Goal: Information Seeking & Learning: Learn about a topic

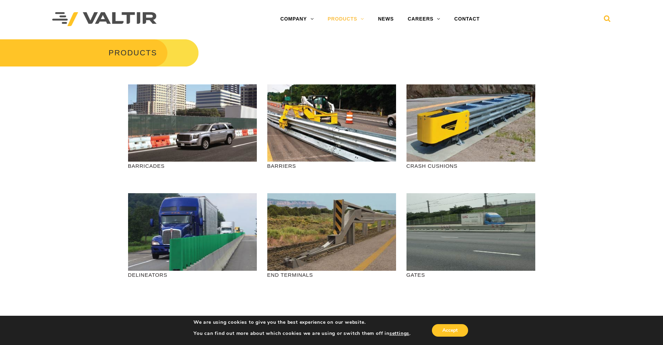
click at [604, 17] on icon at bounding box center [607, 20] width 7 height 10
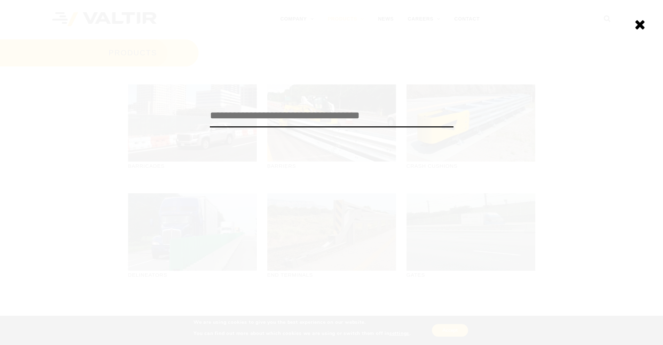
click at [357, 119] on input "search" at bounding box center [331, 115] width 243 height 23
type input "*******"
click input "******" at bounding box center [0, 0] width 0 height 0
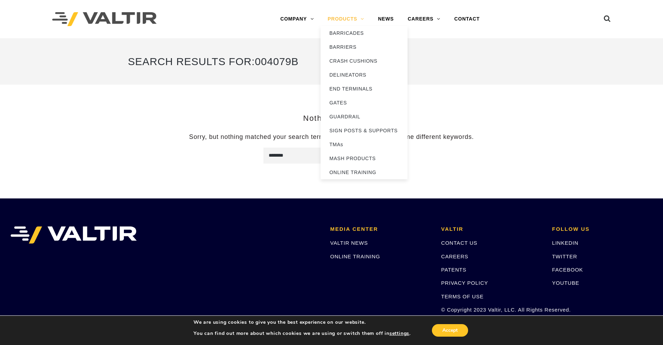
click at [350, 19] on link "PRODUCTS" at bounding box center [345, 19] width 50 height 14
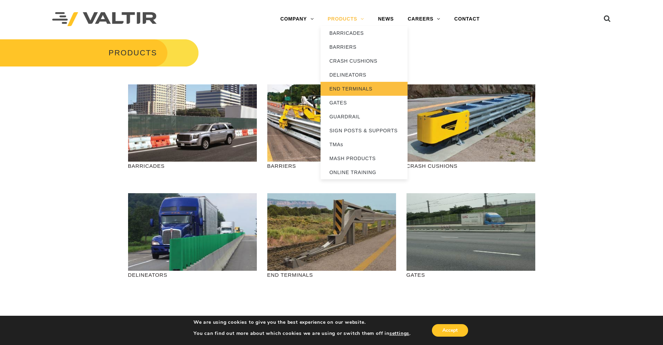
click at [358, 89] on link "END TERMINALS" at bounding box center [363, 89] width 87 height 14
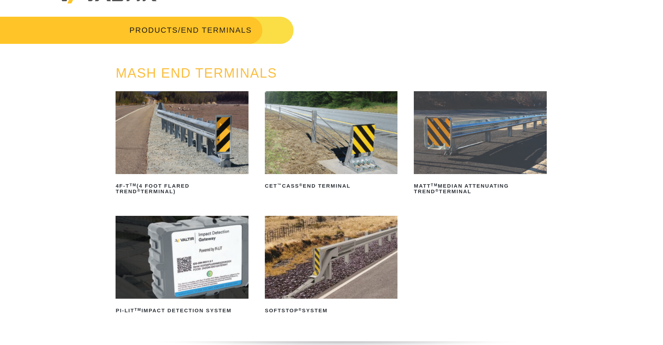
scroll to position [35, 0]
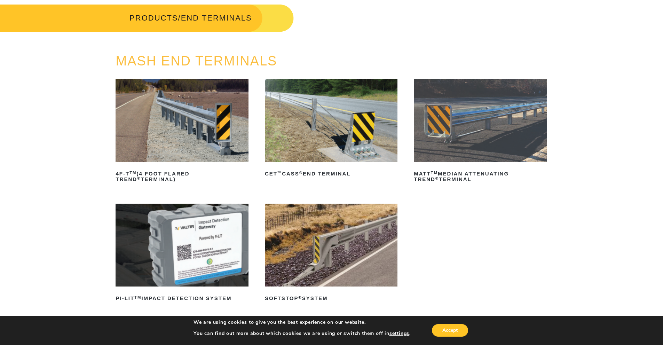
click at [341, 237] on img at bounding box center [331, 244] width 133 height 83
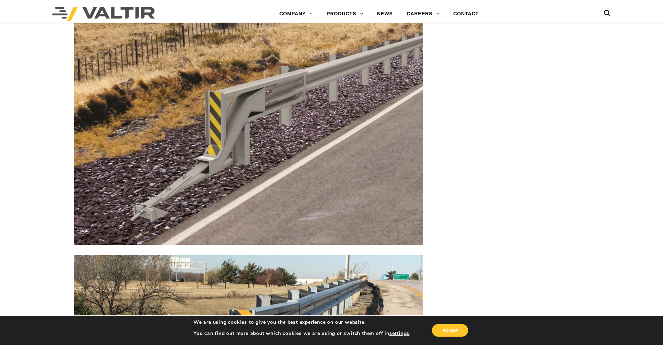
scroll to position [835, 0]
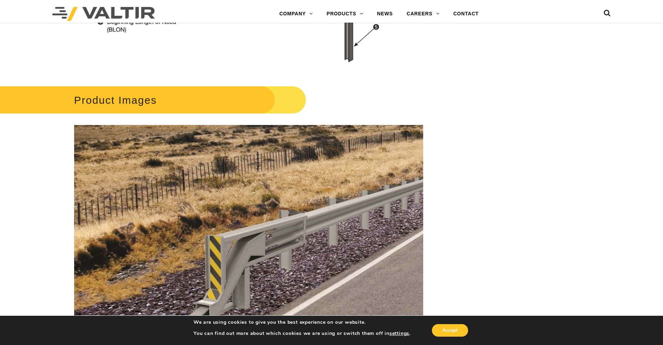
click at [133, 103] on h2 "Product Images" at bounding box center [140, 100] width 331 height 32
click at [112, 95] on h2 "Product Images" at bounding box center [140, 100] width 331 height 32
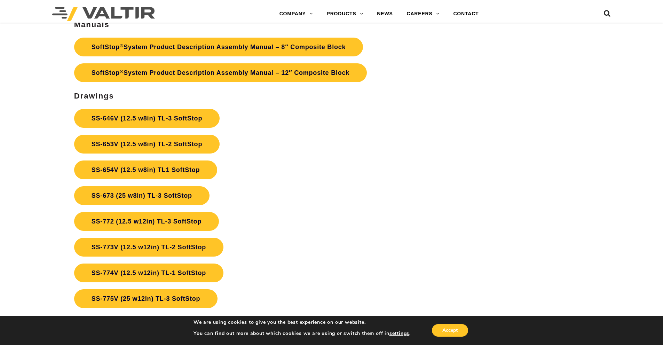
scroll to position [2574, 0]
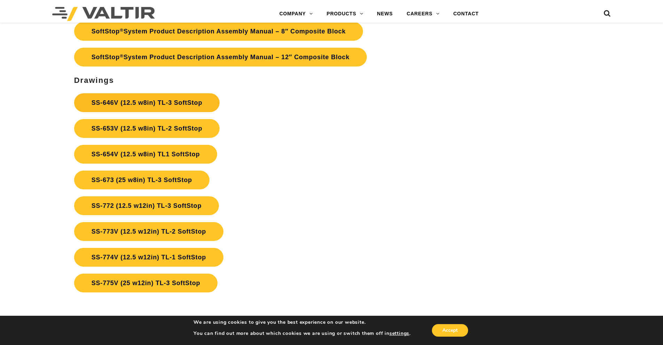
click at [141, 102] on link "SS-646V (12.5 w8in) TL-3 SoftStop" at bounding box center [146, 102] width 145 height 19
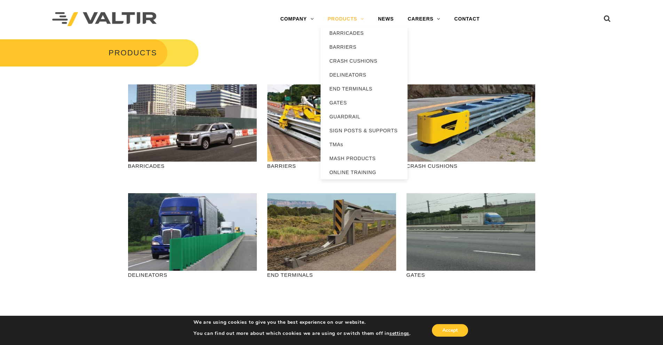
click at [351, 17] on link "PRODUCTS" at bounding box center [345, 19] width 50 height 14
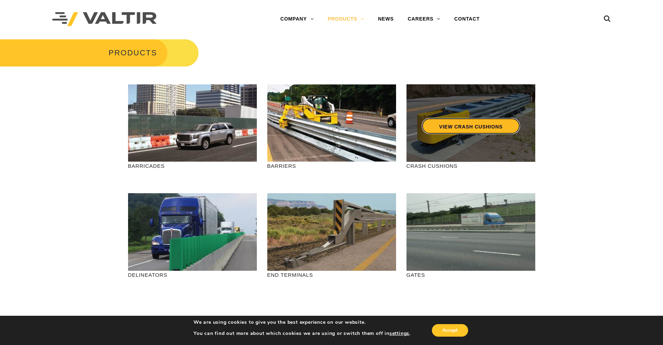
click at [463, 126] on link "VIEW CRASH CUSHIONS" at bounding box center [470, 126] width 98 height 16
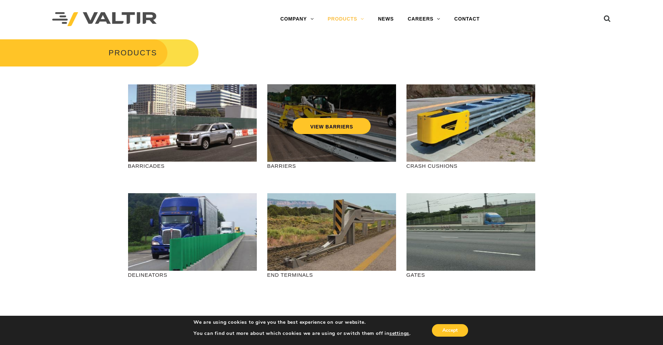
click at [331, 138] on div "VIEW BARRIERS" at bounding box center [331, 123] width 129 height 78
click at [335, 127] on link "VIEW BARRIERS" at bounding box center [332, 126] width 78 height 16
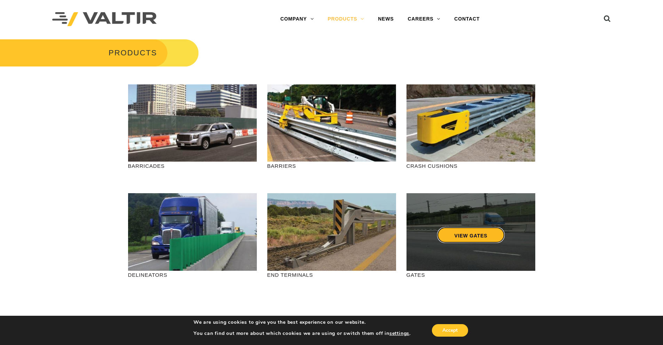
click at [466, 233] on link "VIEW GATES" at bounding box center [471, 235] width 68 height 16
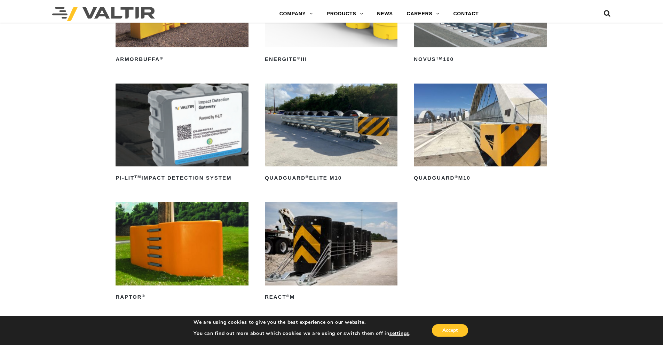
scroll to position [174, 0]
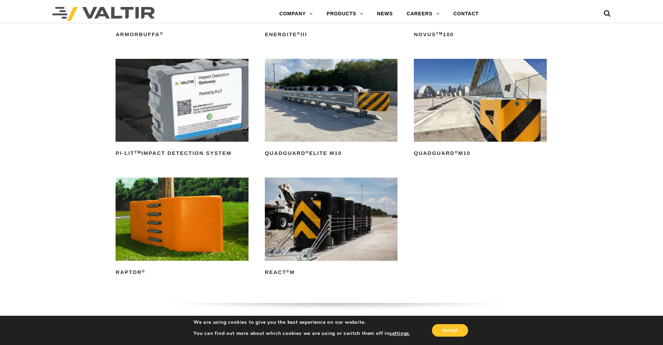
click at [486, 122] on img at bounding box center [480, 100] width 133 height 83
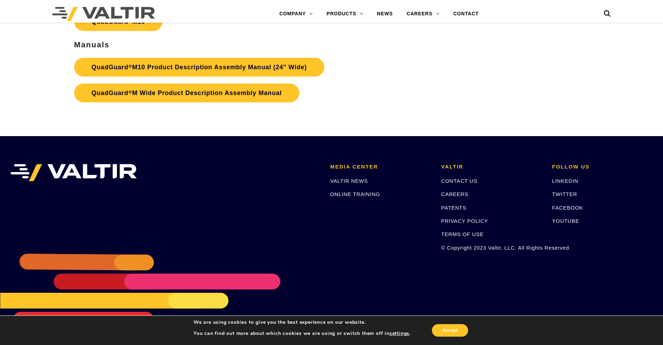
scroll to position [2603, 0]
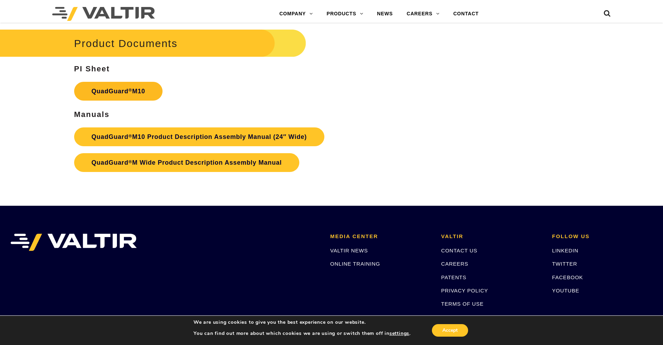
click at [113, 91] on link "QuadGuard ® M10" at bounding box center [118, 91] width 88 height 19
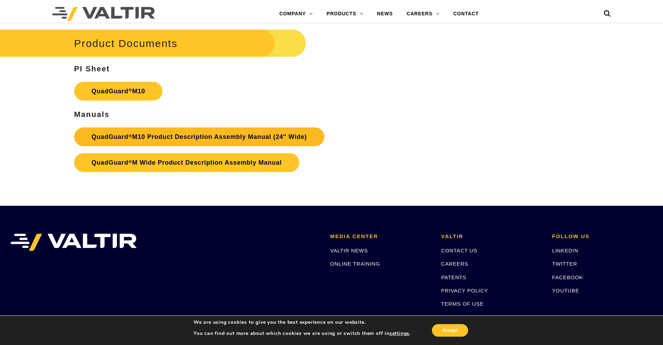
click at [189, 136] on link "QuadGuard ® M10 Product Description Assembly Manual (24″ Wide)" at bounding box center [199, 136] width 250 height 19
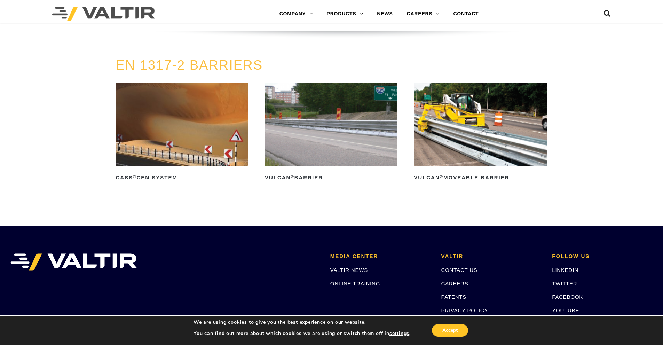
scroll to position [1357, 0]
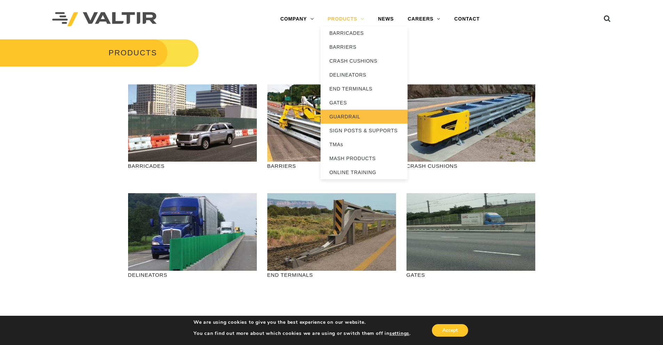
click at [347, 116] on link "GUARDRAIL" at bounding box center [363, 117] width 87 height 14
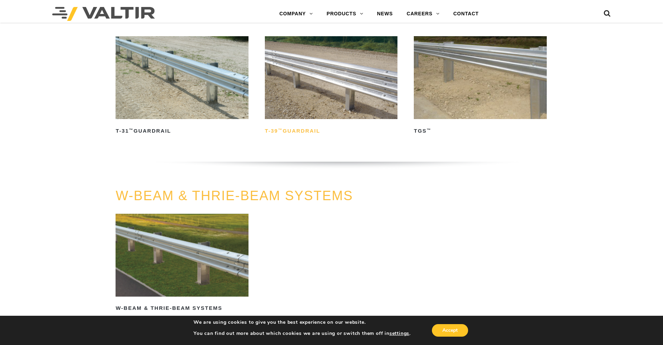
scroll to position [417, 0]
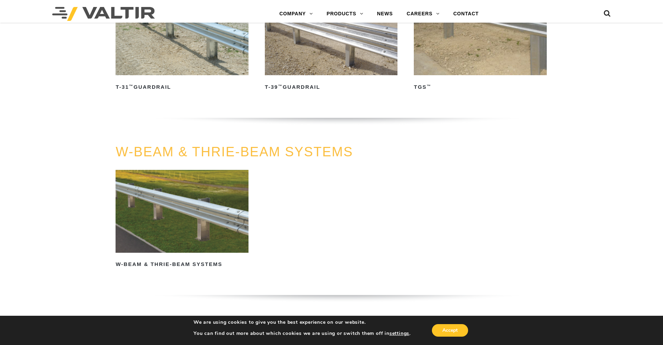
click at [175, 202] on img at bounding box center [181, 211] width 133 height 83
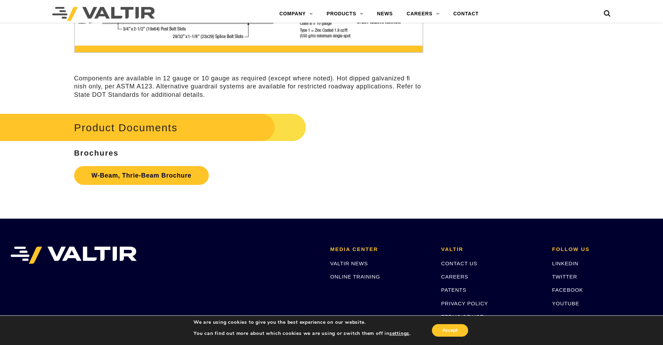
scroll to position [2191, 0]
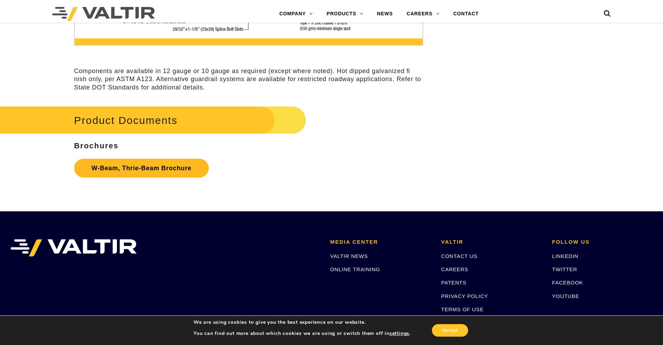
click at [139, 166] on link "W-Beam, Thrie-Beam Brochure" at bounding box center [141, 168] width 135 height 19
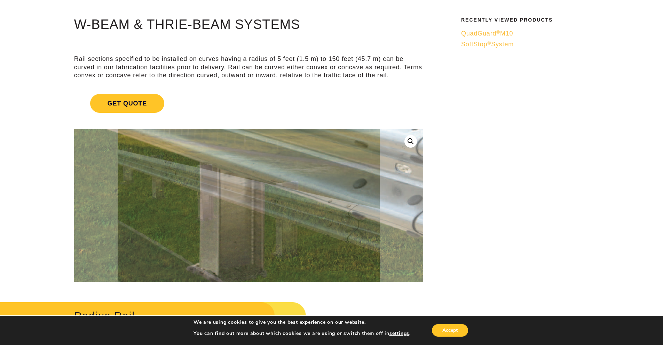
scroll to position [0, 0]
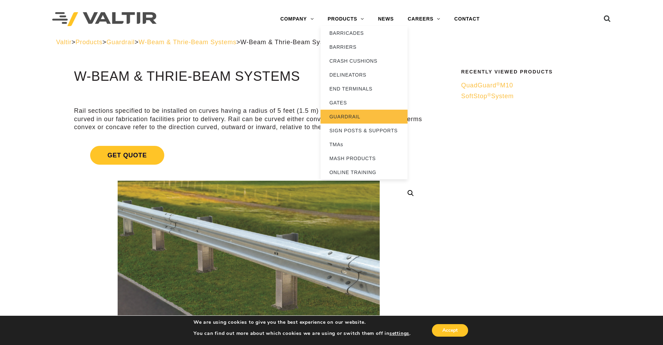
click at [347, 119] on link "GUARDRAIL" at bounding box center [363, 117] width 87 height 14
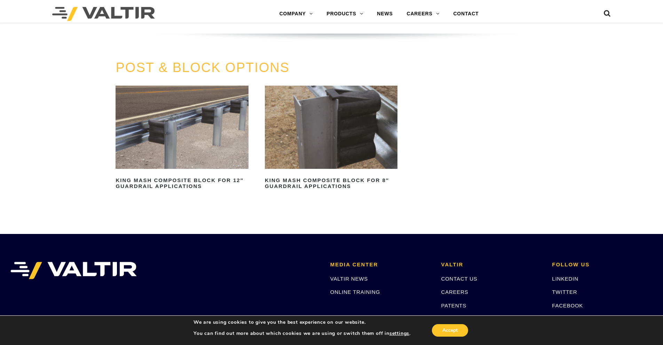
scroll to position [661, 0]
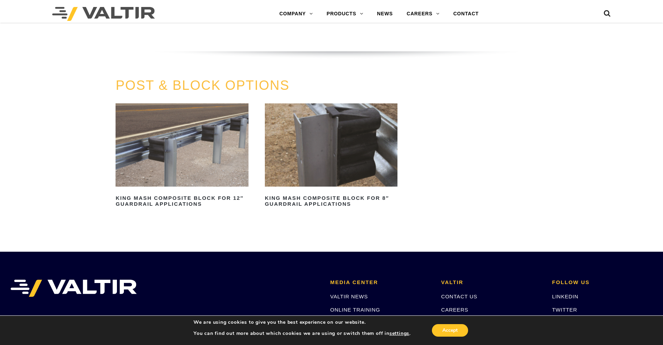
click at [176, 155] on img at bounding box center [181, 144] width 133 height 83
click at [319, 142] on img at bounding box center [331, 144] width 133 height 83
click at [343, 147] on img at bounding box center [331, 144] width 133 height 83
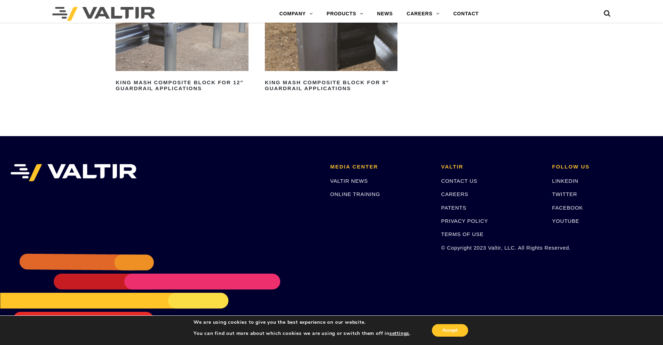
scroll to position [742, 0]
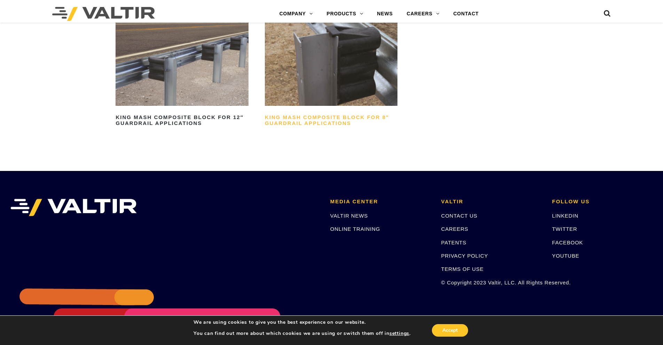
click at [320, 122] on h2 "King MASH Composite Block for 8″ Guardrail Applications" at bounding box center [331, 120] width 133 height 17
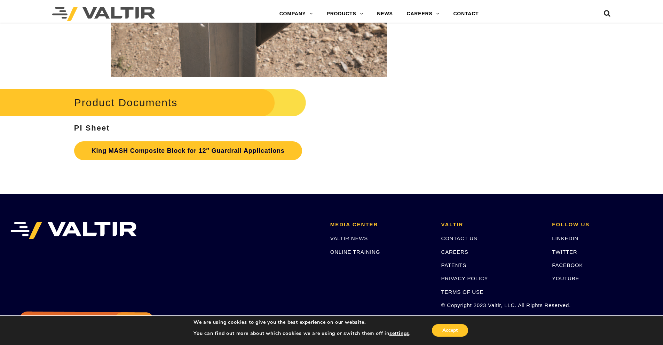
scroll to position [1565, 0]
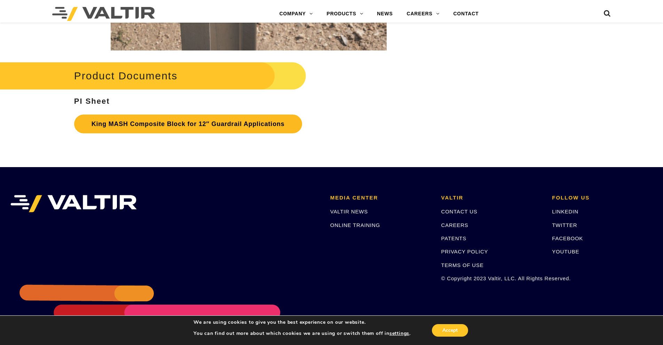
click at [223, 126] on link "King MASH Composite Block for 12″ Guardrail Applications" at bounding box center [188, 123] width 228 height 19
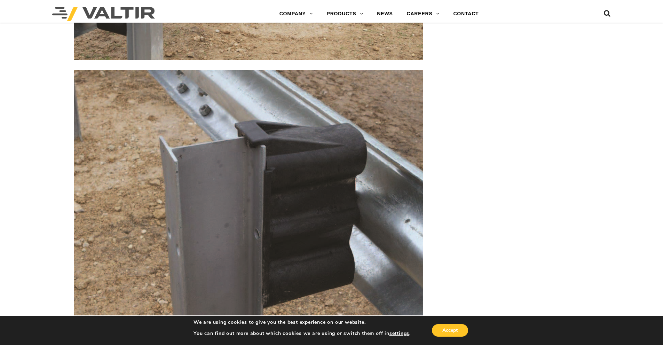
scroll to position [961, 0]
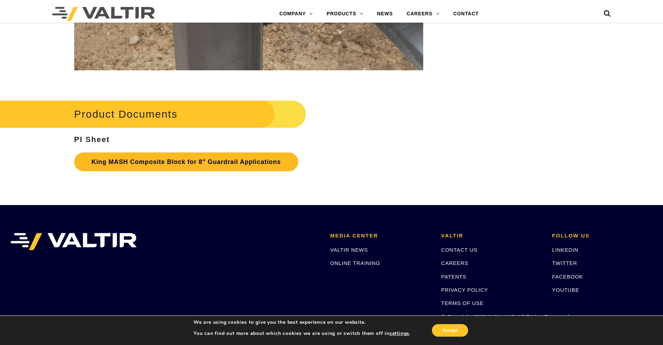
scroll to position [1413, 0]
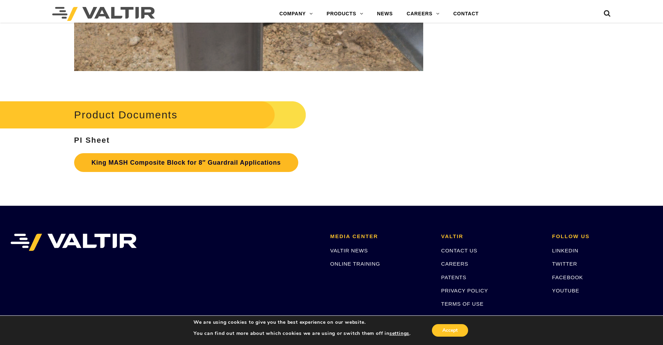
click at [230, 158] on link "King MASH Composite Block for 8″ Guardrail Applications" at bounding box center [186, 162] width 224 height 19
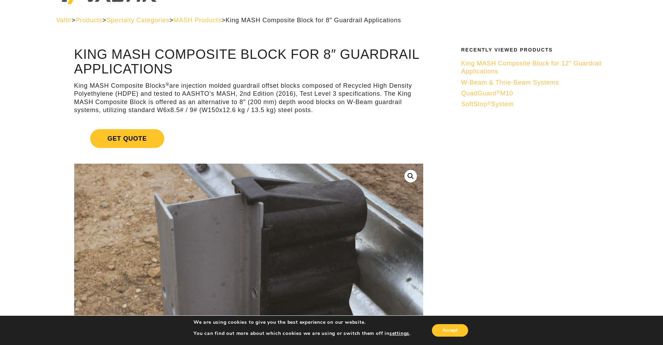
scroll to position [0, 0]
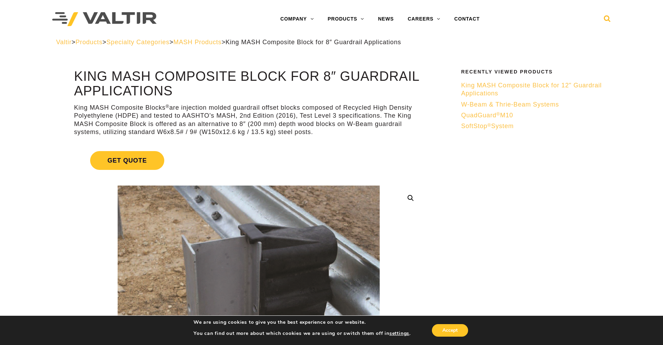
click at [607, 19] on icon at bounding box center [607, 20] width 7 height 10
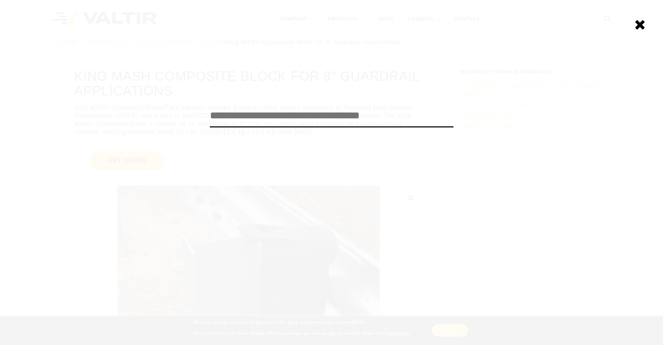
click at [357, 119] on input "search" at bounding box center [331, 115] width 243 height 23
type input "*"
type input "*****"
click input "******" at bounding box center [0, 0] width 0 height 0
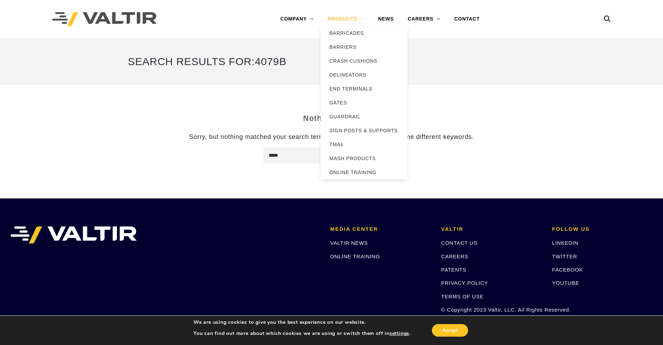
click at [351, 18] on link "PRODUCTS" at bounding box center [345, 19] width 50 height 14
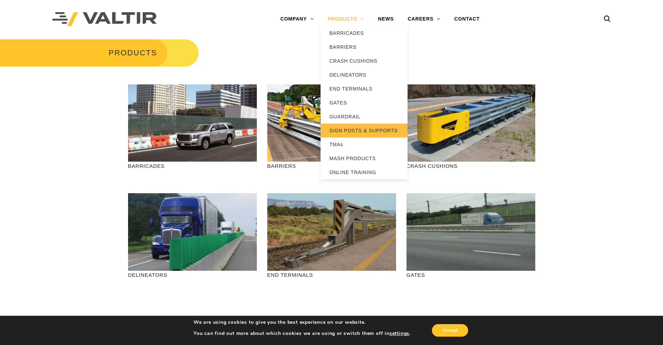
click at [347, 132] on link "SIGN POSTS & SUPPORTS" at bounding box center [363, 130] width 87 height 14
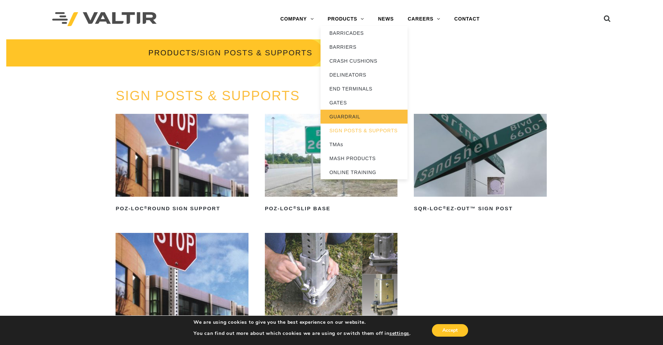
click at [343, 118] on link "GUARDRAIL" at bounding box center [363, 117] width 87 height 14
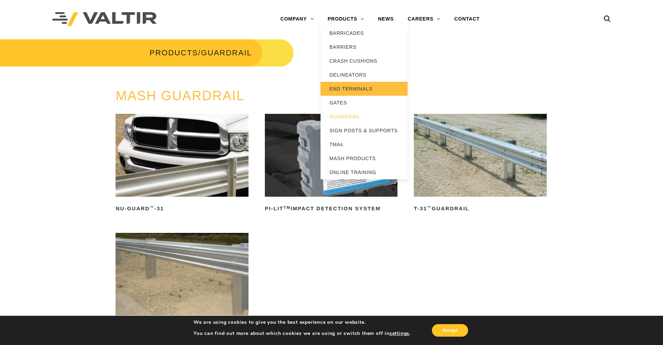
click at [342, 87] on link "END TERMINALS" at bounding box center [363, 89] width 87 height 14
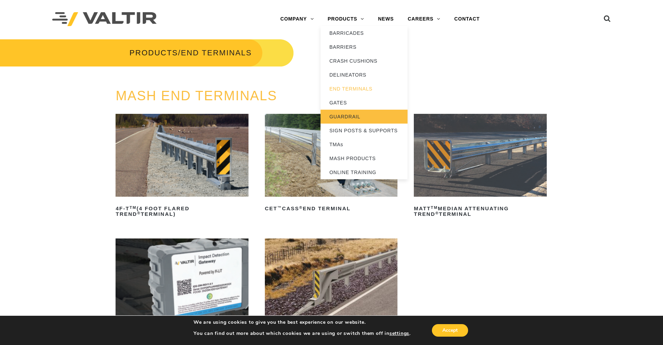
click at [344, 115] on link "GUARDRAIL" at bounding box center [363, 117] width 87 height 14
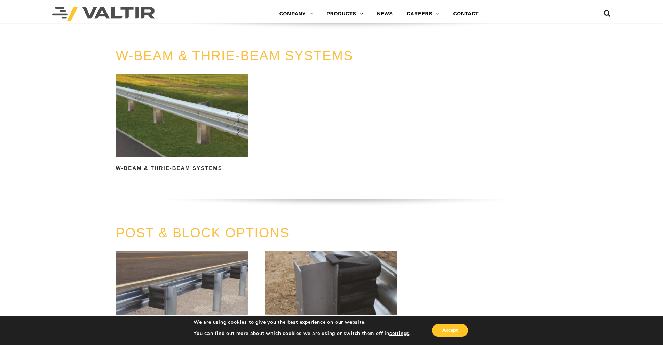
scroll to position [626, 0]
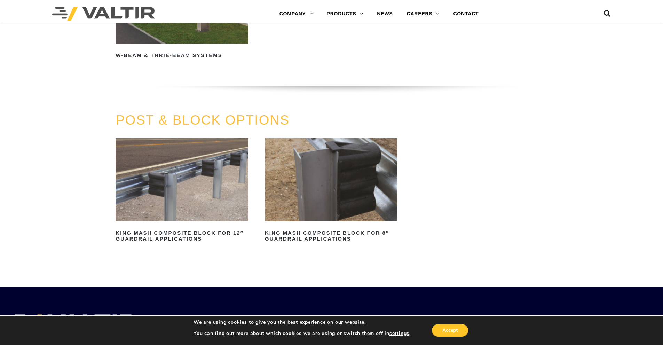
click at [219, 117] on link "POST & BLOCK OPTIONS" at bounding box center [202, 120] width 174 height 15
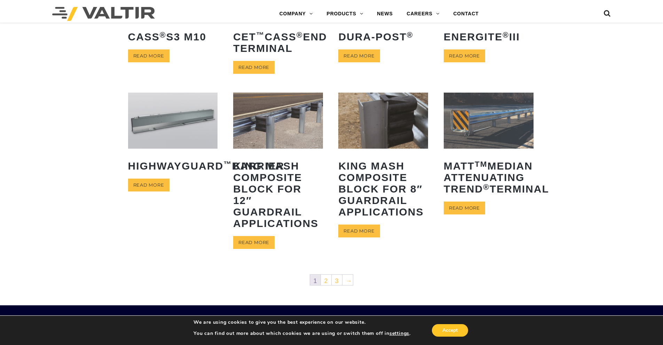
scroll to position [313, 0]
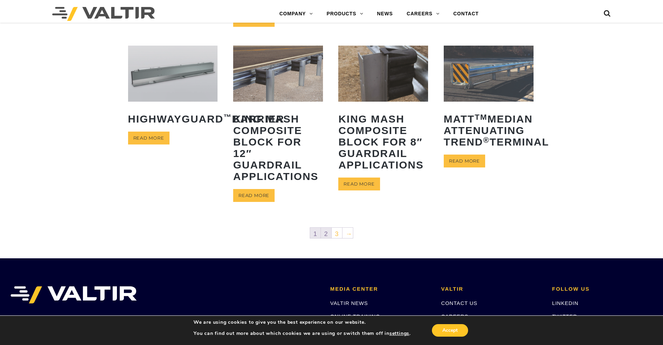
click at [326, 232] on link "2" at bounding box center [326, 232] width 10 height 10
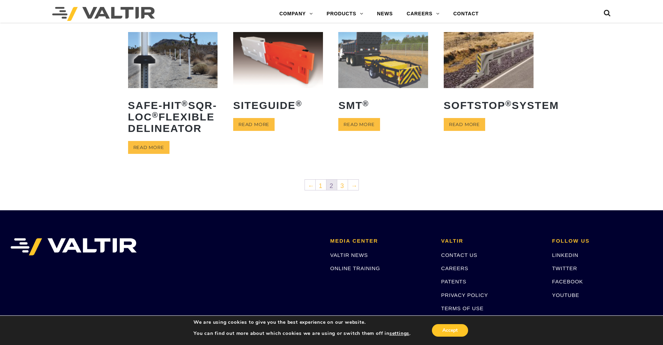
scroll to position [313, 0]
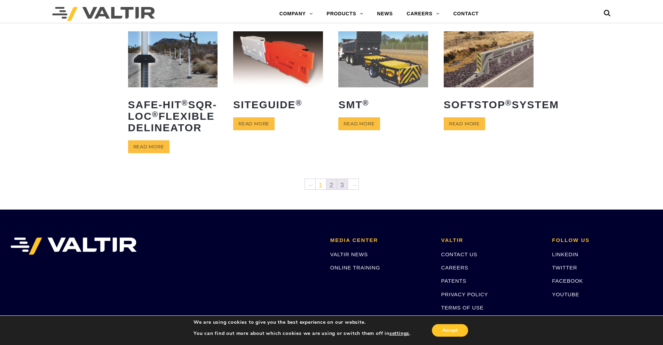
click at [340, 189] on link "3" at bounding box center [342, 184] width 10 height 10
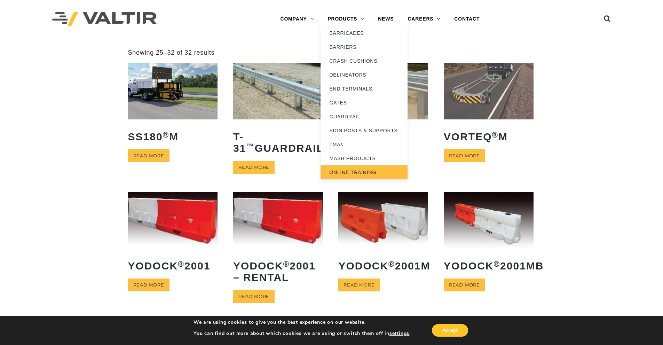
click at [353, 171] on link "ONLINE TRAINING" at bounding box center [363, 172] width 87 height 14
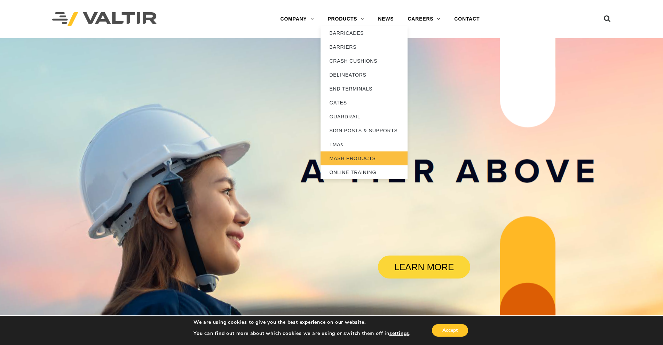
click at [352, 154] on link "MASH PRODUCTS" at bounding box center [363, 158] width 87 height 14
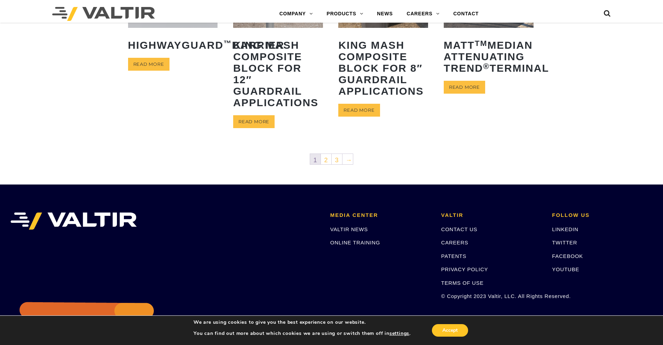
scroll to position [192, 0]
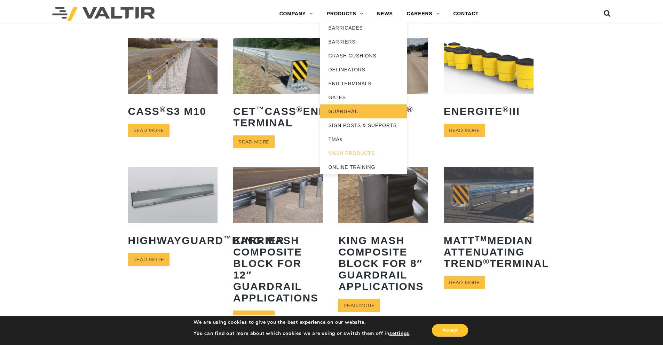
click at [348, 110] on link "GUARDRAIL" at bounding box center [363, 111] width 87 height 14
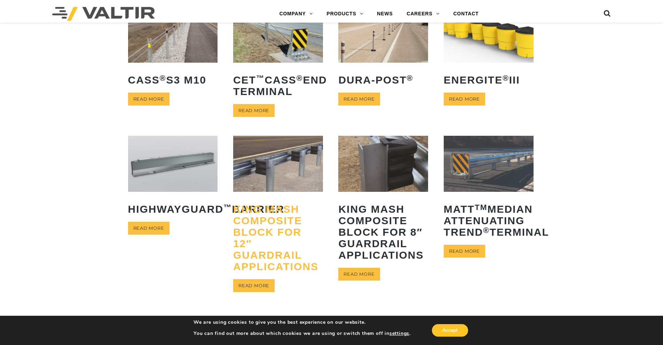
scroll to position [331, 0]
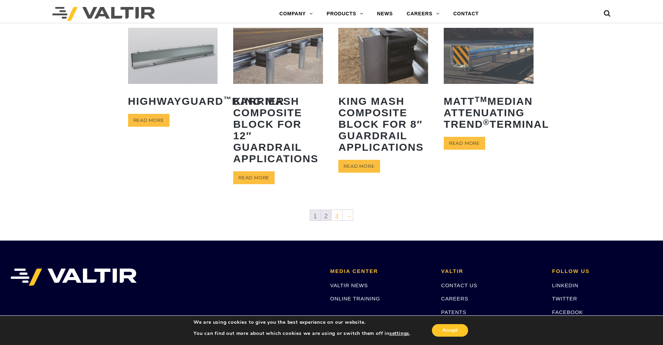
click at [326, 215] on link "2" at bounding box center [326, 215] width 10 height 10
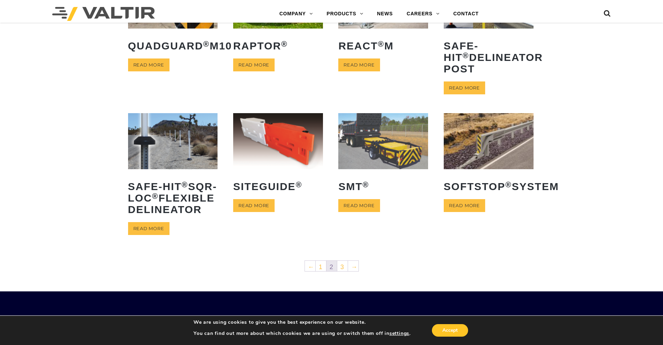
scroll to position [243, 0]
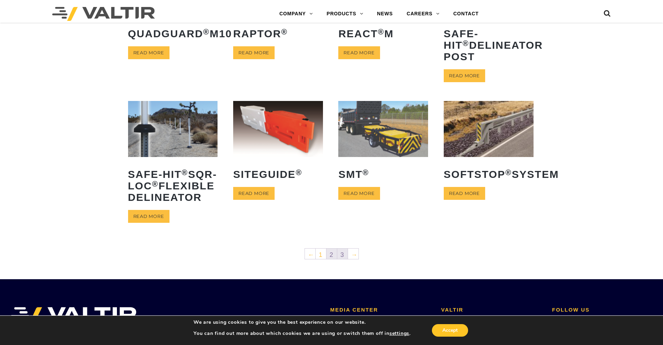
click at [343, 259] on link "3" at bounding box center [342, 253] width 10 height 10
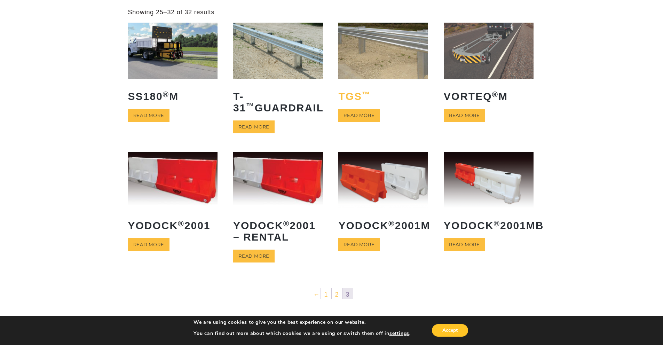
scroll to position [104, 0]
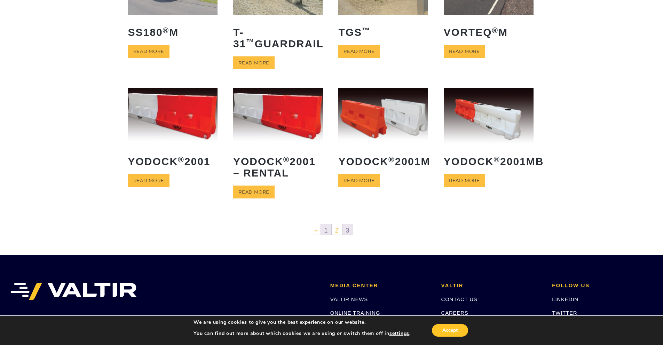
click at [323, 229] on link "1" at bounding box center [326, 229] width 10 height 10
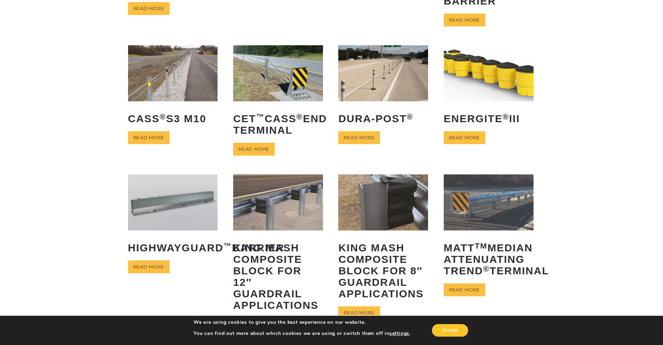
scroll to position [209, 0]
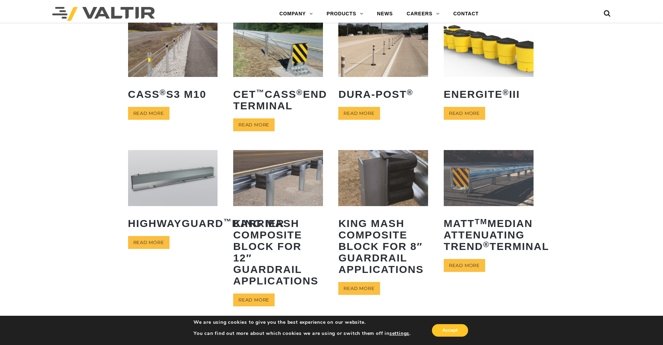
click at [483, 175] on img at bounding box center [489, 178] width 90 height 56
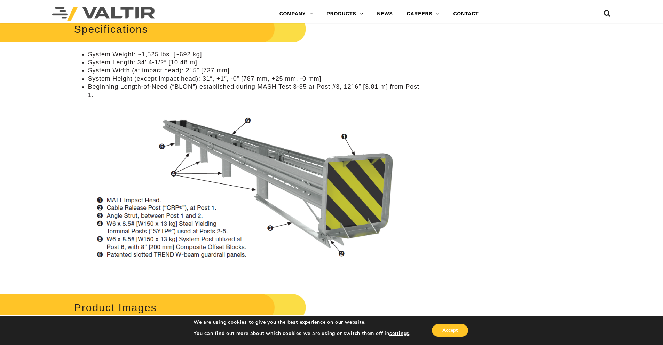
scroll to position [696, 0]
